Goal: Find specific page/section: Find specific page/section

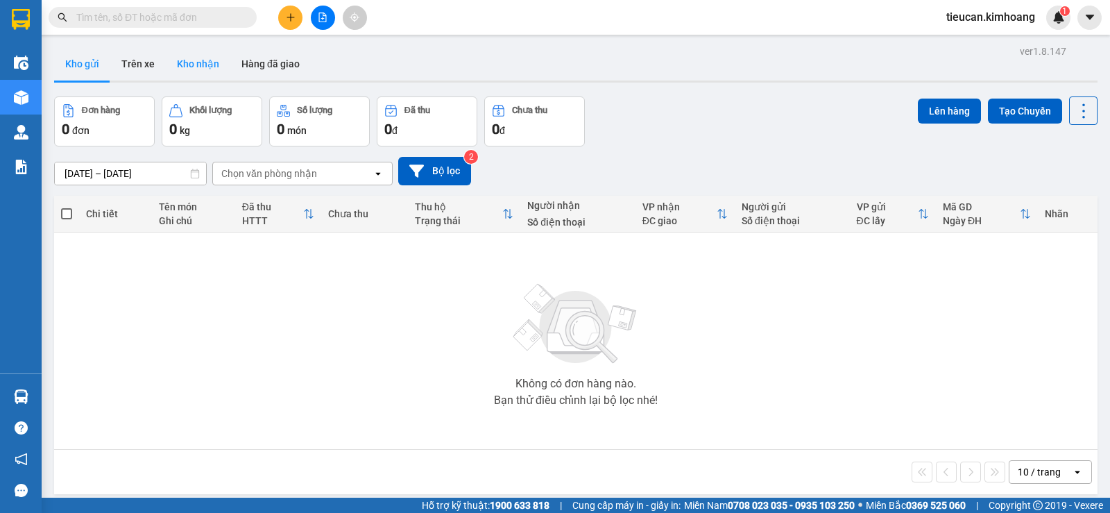
click at [185, 62] on button "Kho nhận" at bounding box center [198, 63] width 65 height 33
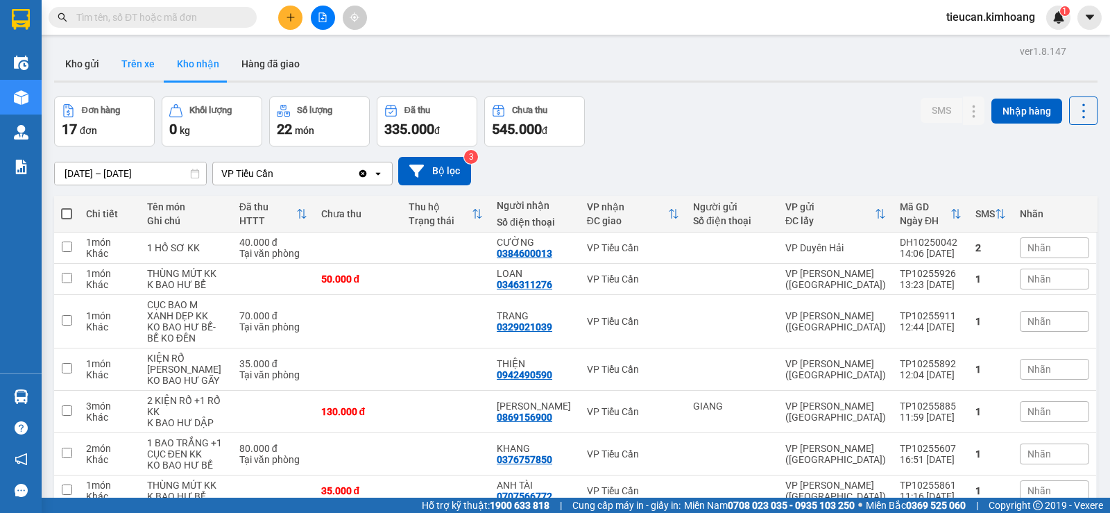
click at [139, 59] on button "Trên xe" at bounding box center [138, 63] width 56 height 33
type input "[DATE] – [DATE]"
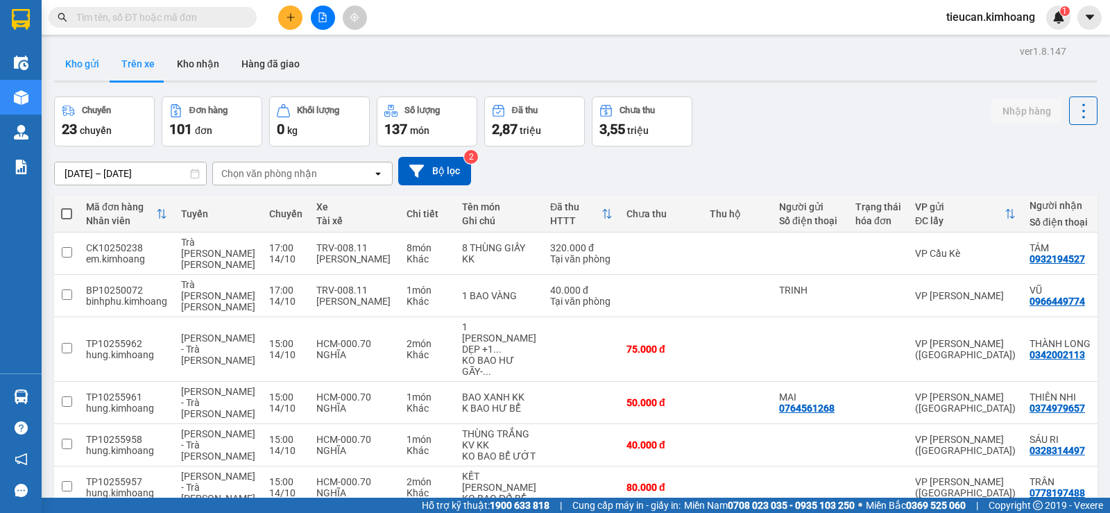
click at [74, 65] on button "Kho gửi" at bounding box center [82, 63] width 56 height 33
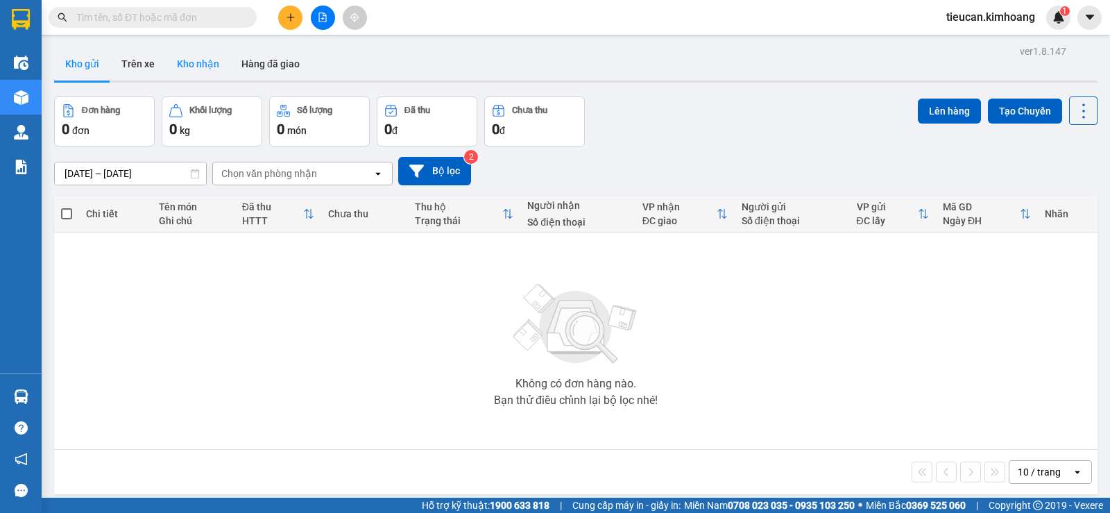
click at [191, 65] on button "Kho nhận" at bounding box center [198, 63] width 65 height 33
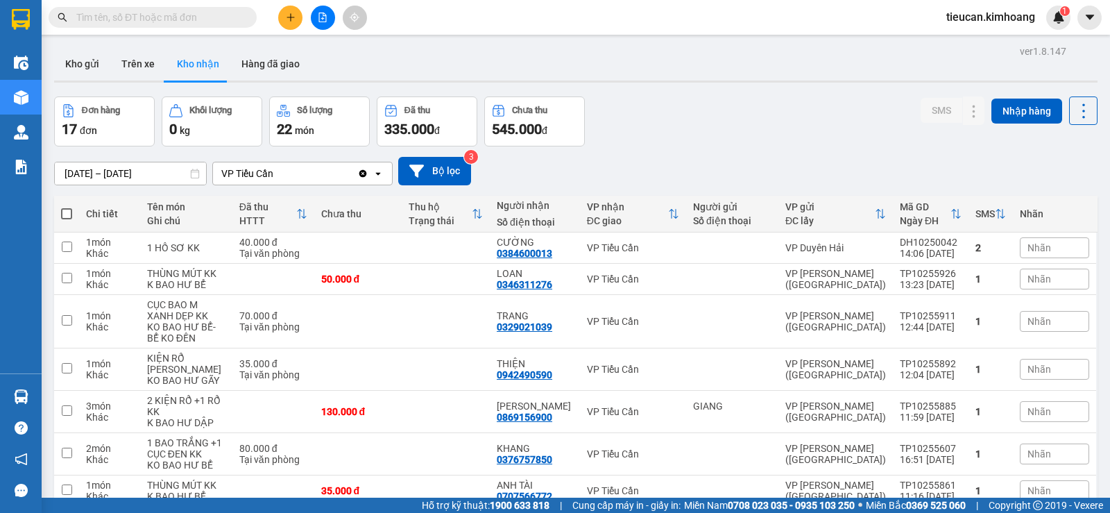
click at [117, 15] on input "text" at bounding box center [158, 17] width 164 height 15
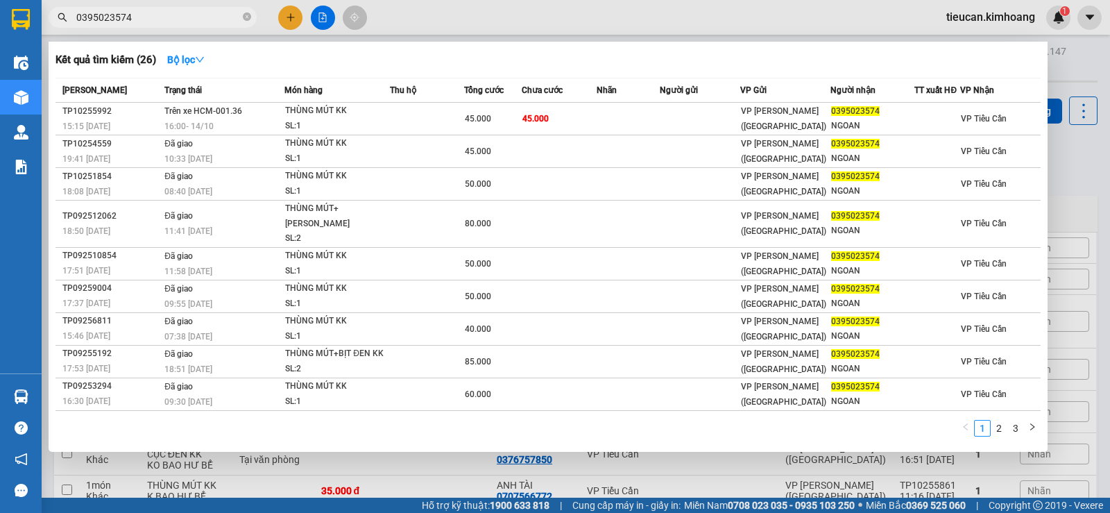
type input "0395023574"
